Goal: Information Seeking & Learning: Check status

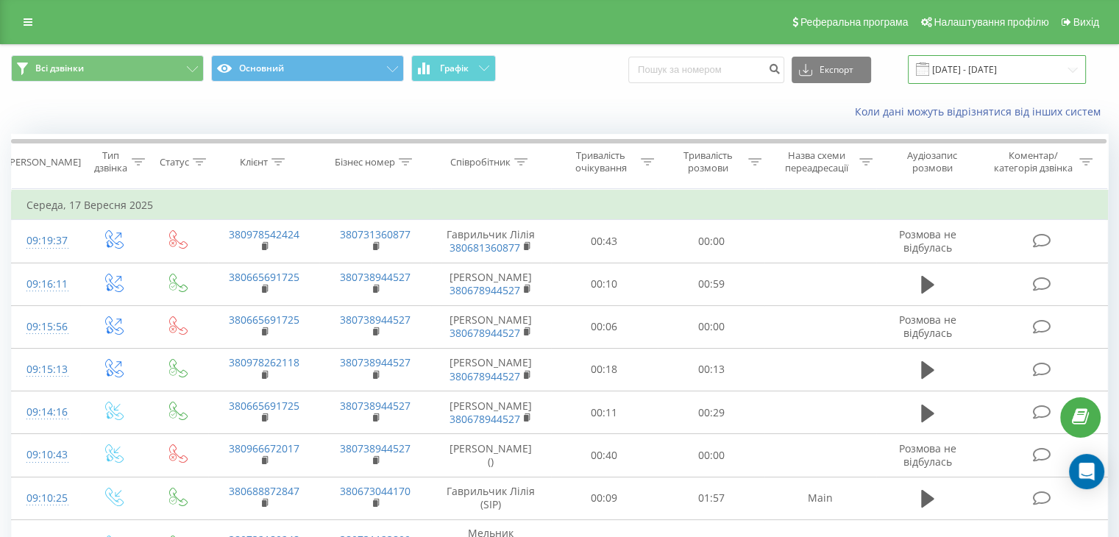
click at [974, 72] on input "[DATE] - [DATE]" at bounding box center [997, 69] width 178 height 29
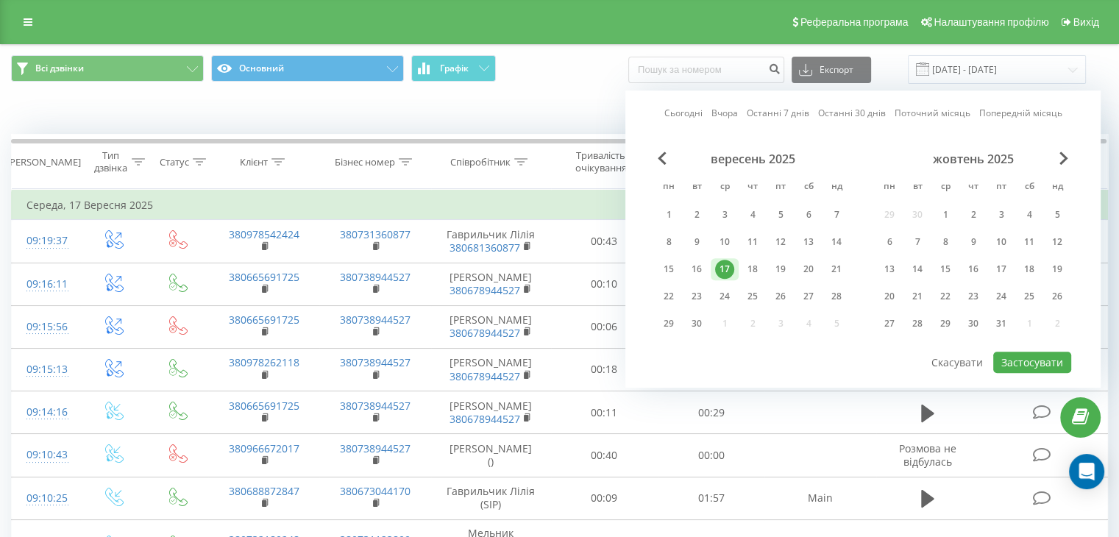
click at [718, 271] on div "17" at bounding box center [724, 269] width 19 height 19
click at [718, 269] on div "17" at bounding box center [724, 269] width 19 height 19
click at [1022, 358] on button "Застосувати" at bounding box center [1033, 362] width 78 height 21
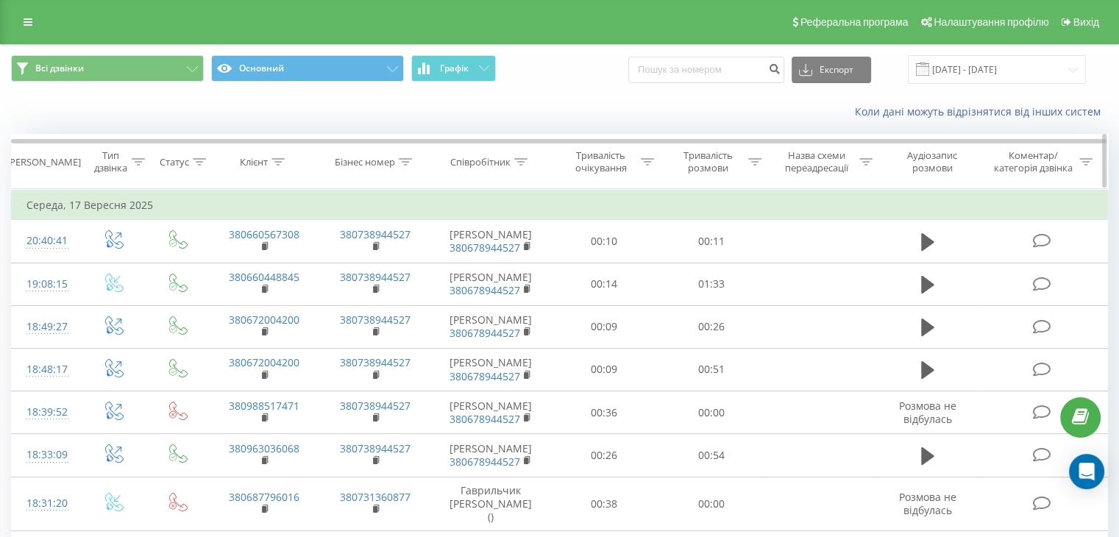
click at [526, 162] on icon at bounding box center [520, 161] width 13 height 7
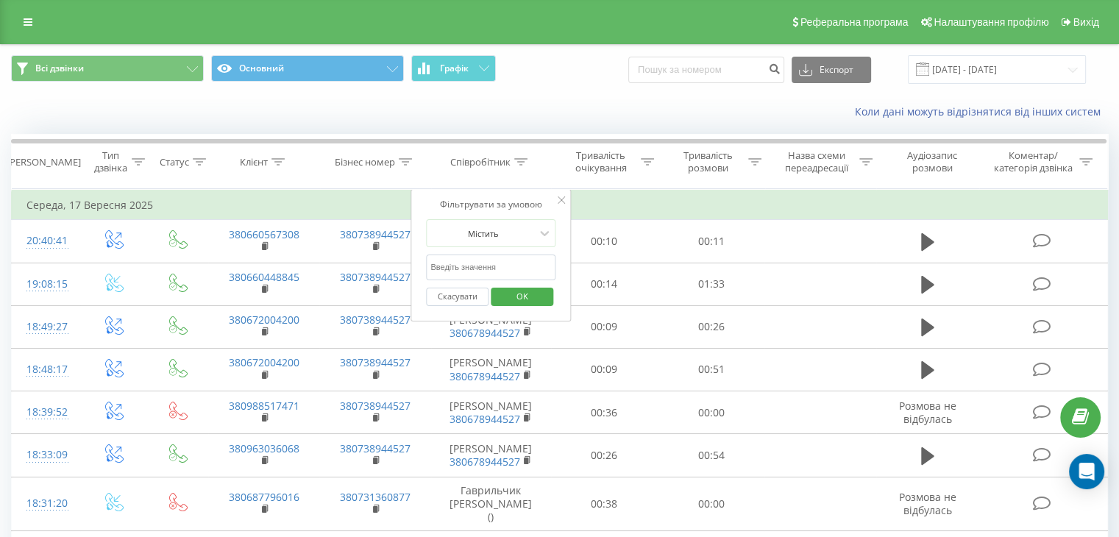
click at [528, 272] on input "text" at bounding box center [491, 268] width 130 height 26
type input "[PERSON_NAME]"
click button "OK" at bounding box center [522, 297] width 63 height 18
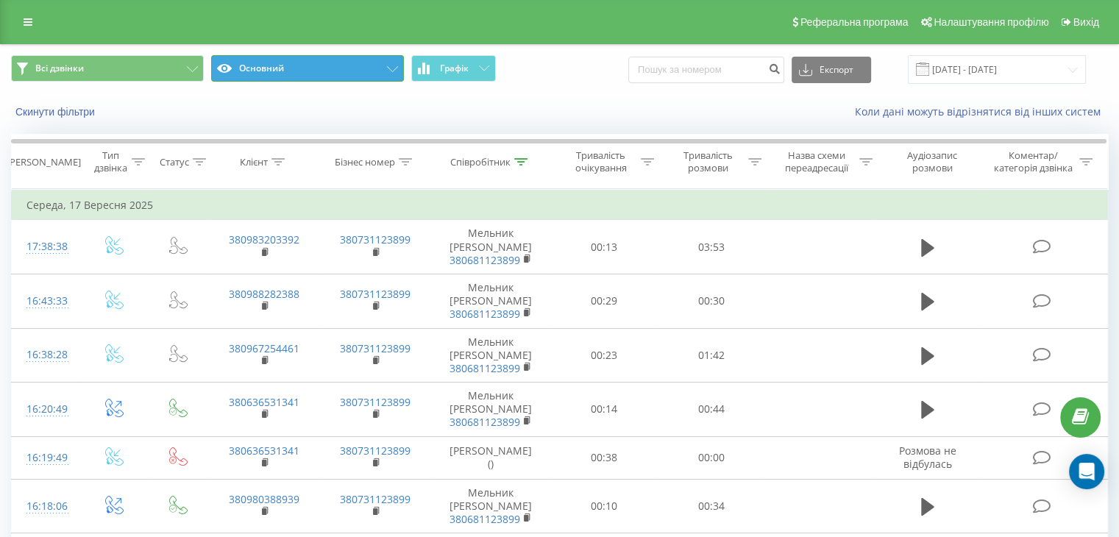
click at [392, 69] on icon at bounding box center [392, 69] width 11 height 6
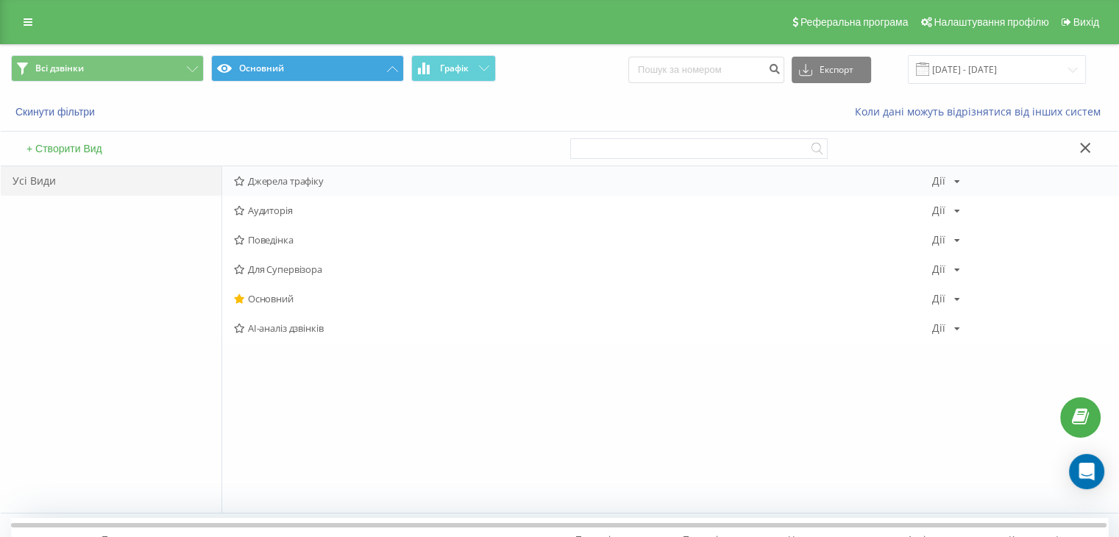
click at [304, 184] on span "Джерела трафіку" at bounding box center [583, 181] width 698 height 10
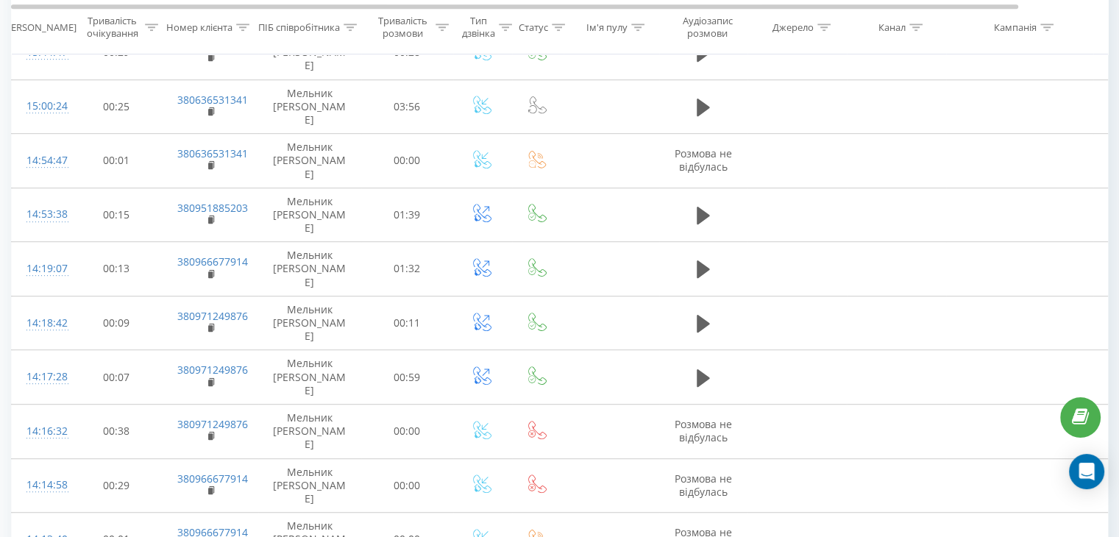
scroll to position [804, 0]
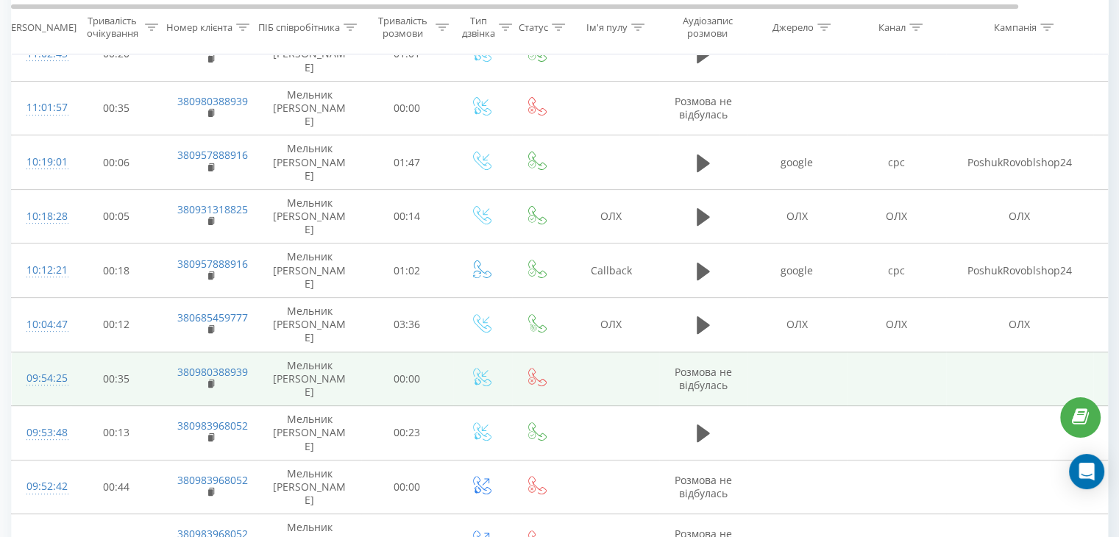
scroll to position [506, 0]
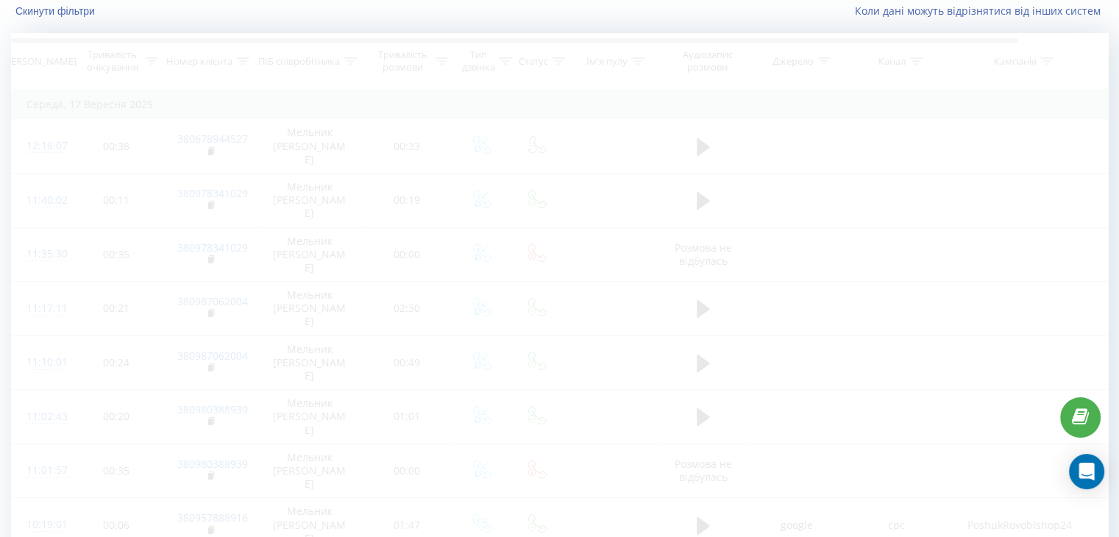
scroll to position [97, 0]
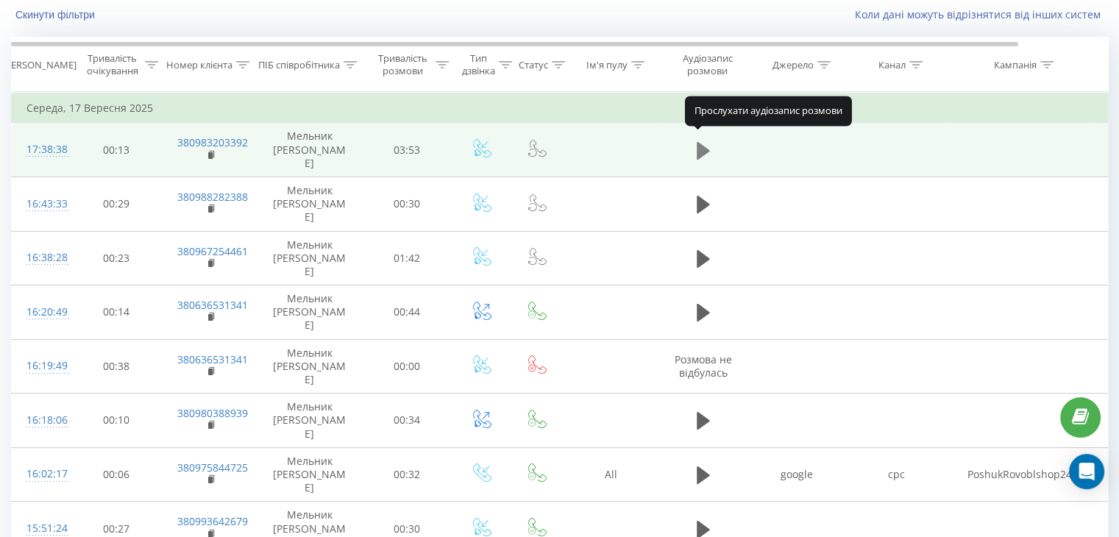
click at [704, 141] on icon at bounding box center [703, 151] width 13 height 21
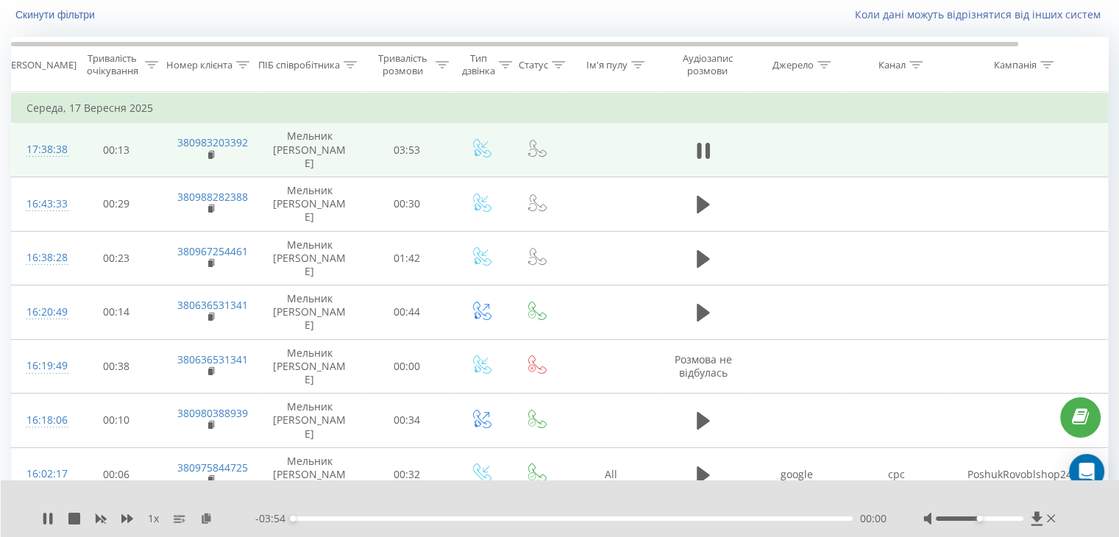
click at [991, 519] on div at bounding box center [980, 519] width 88 height 4
click at [995, 519] on div at bounding box center [980, 519] width 88 height 4
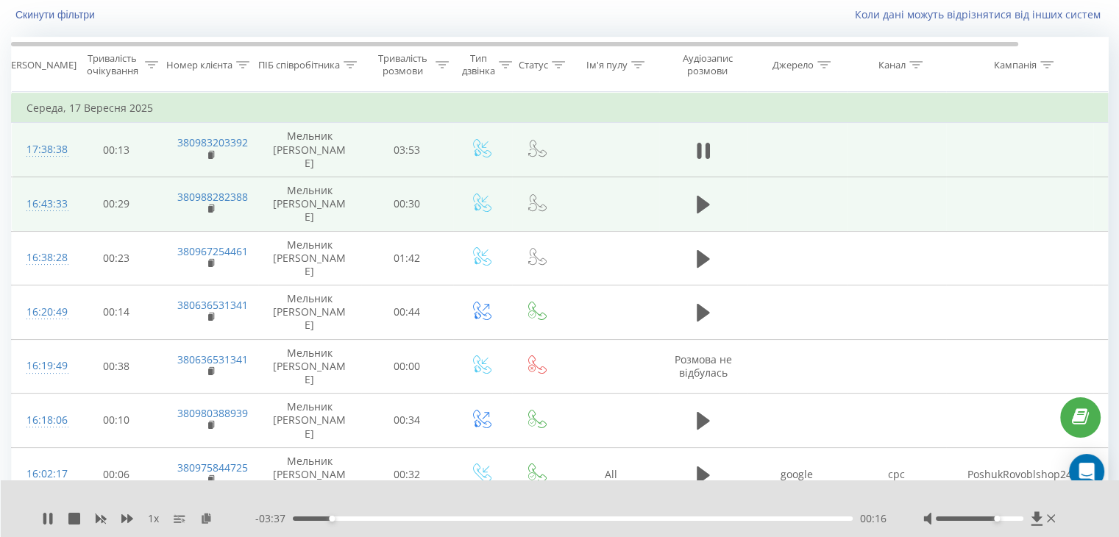
click at [705, 201] on td at bounding box center [703, 204] width 88 height 54
click at [700, 196] on icon at bounding box center [703, 205] width 13 height 18
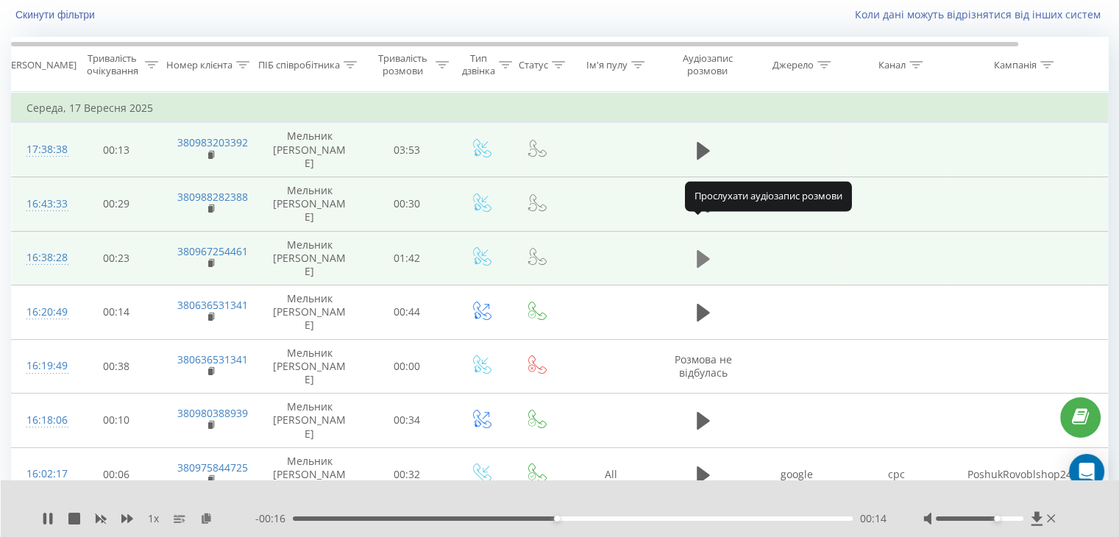
click at [705, 250] on icon at bounding box center [703, 259] width 13 height 18
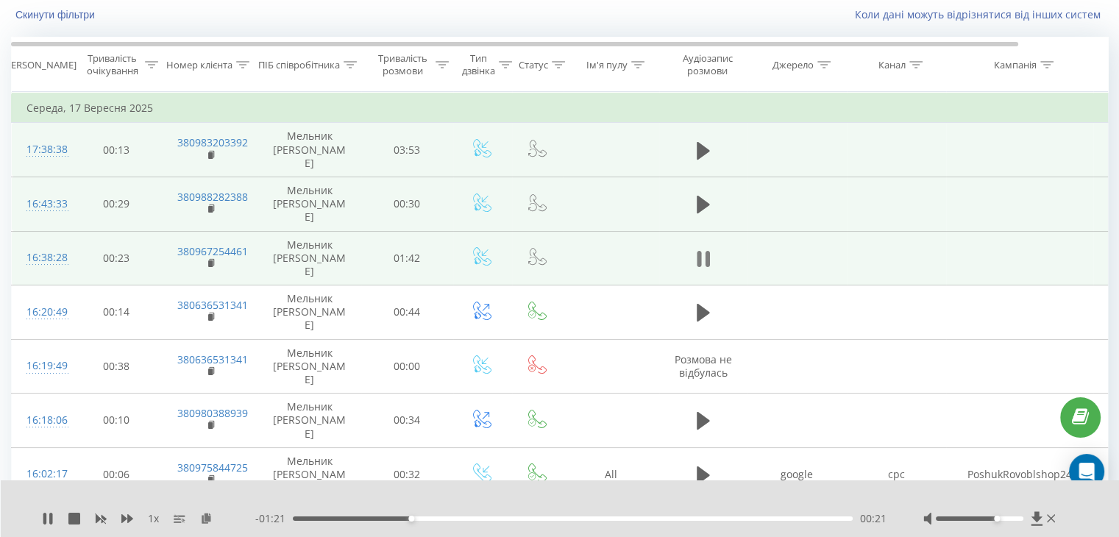
click at [707, 251] on icon at bounding box center [707, 259] width 4 height 16
